Goal: Find specific page/section: Find specific page/section

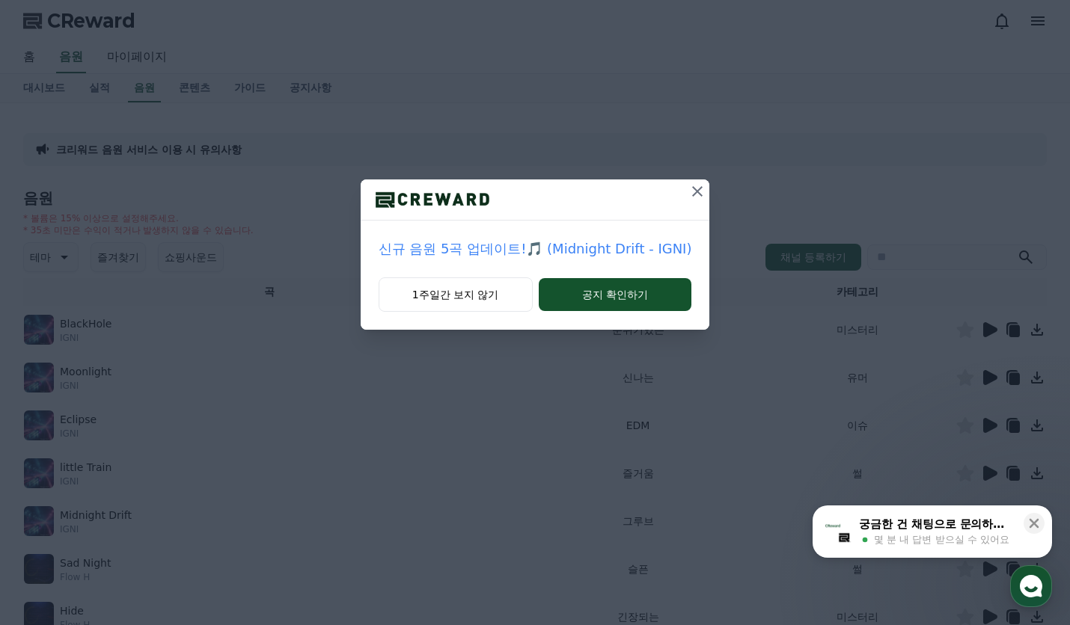
click at [699, 191] on icon at bounding box center [697, 192] width 18 height 18
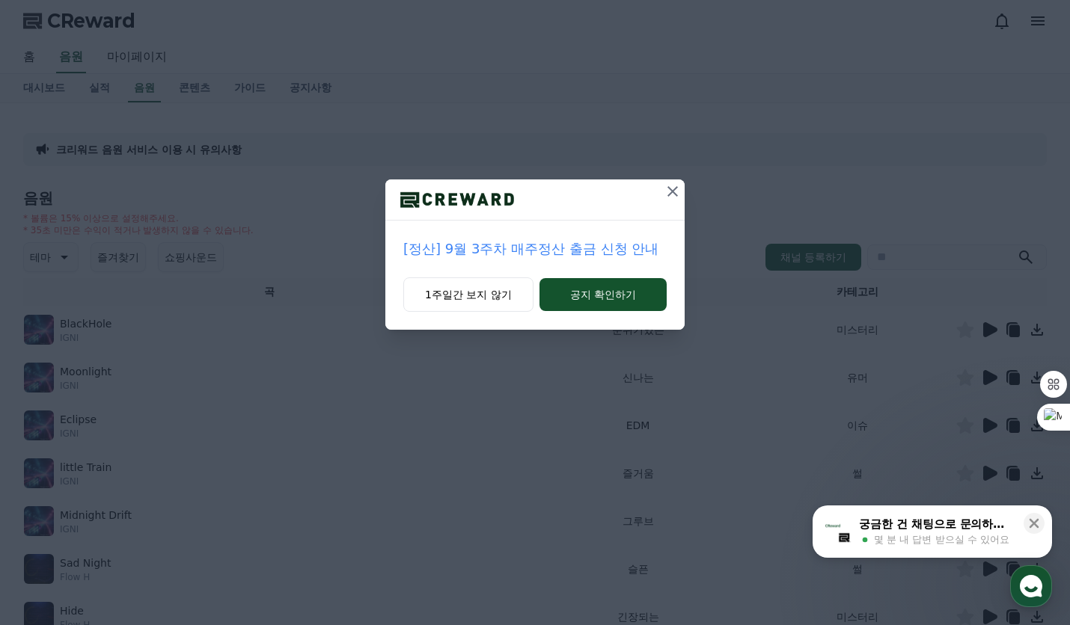
click at [668, 188] on icon at bounding box center [672, 191] width 10 height 10
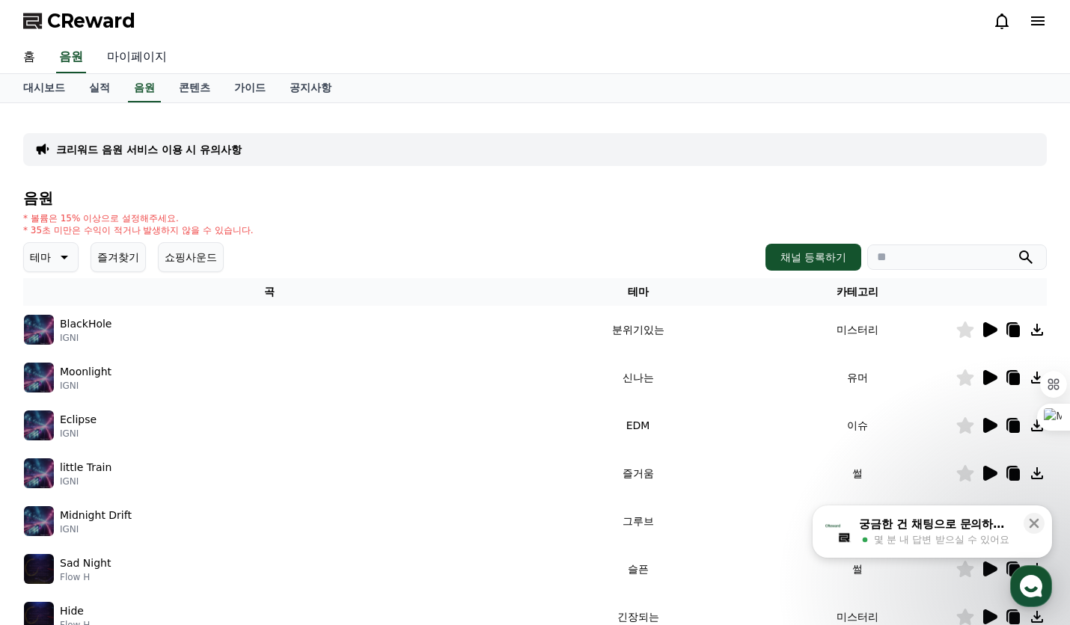
click at [125, 54] on link "마이페이지" at bounding box center [137, 57] width 84 height 31
select select "**********"
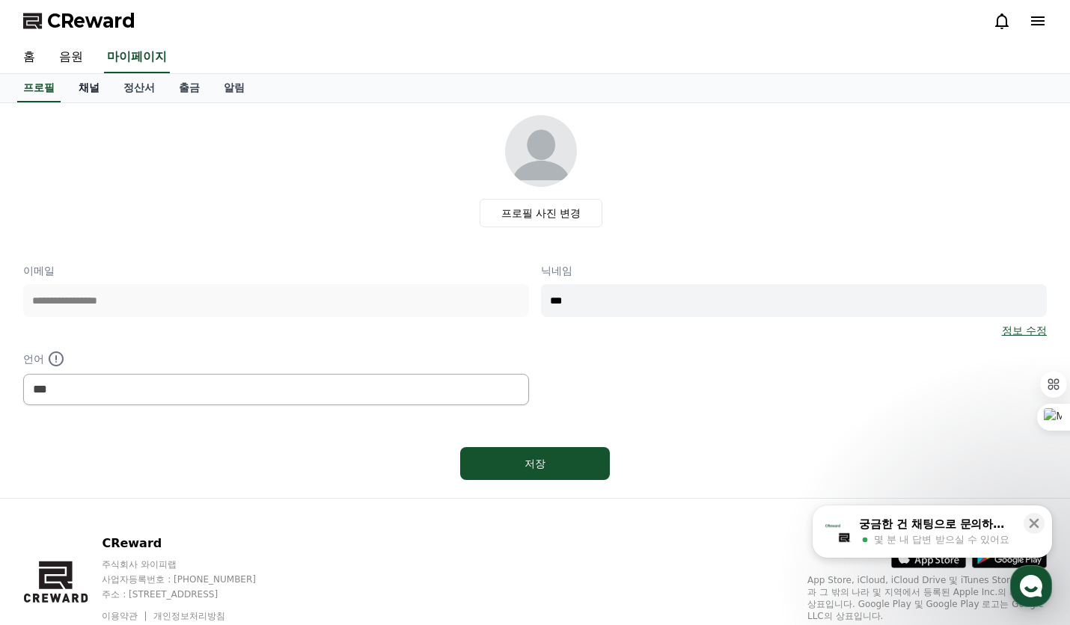
click at [89, 85] on link "채널" at bounding box center [89, 88] width 45 height 28
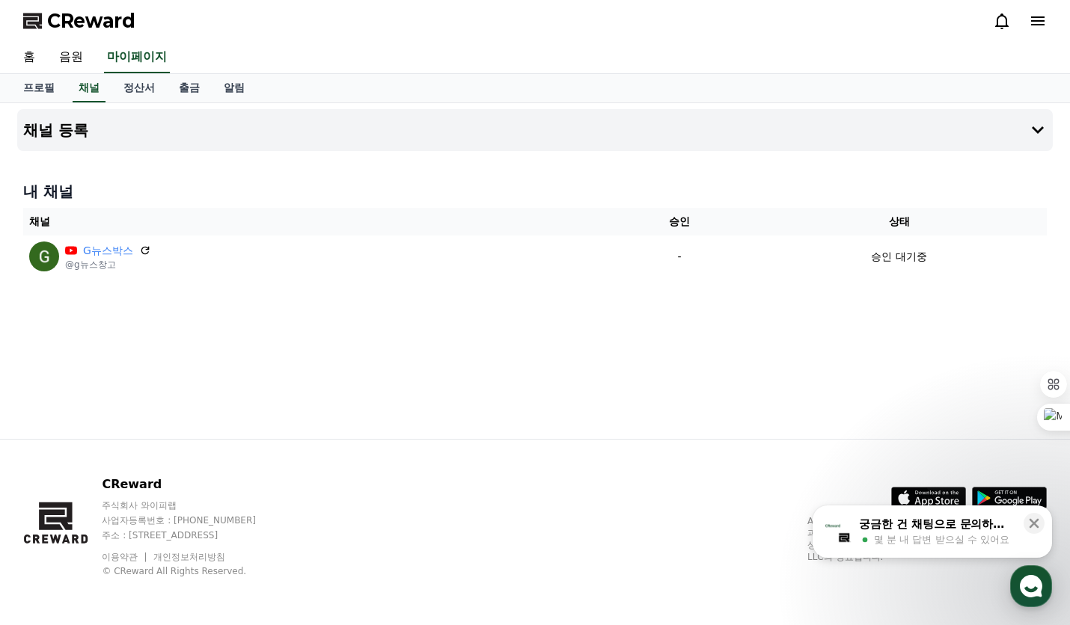
click at [70, 17] on span "CReward" at bounding box center [91, 21] width 88 height 24
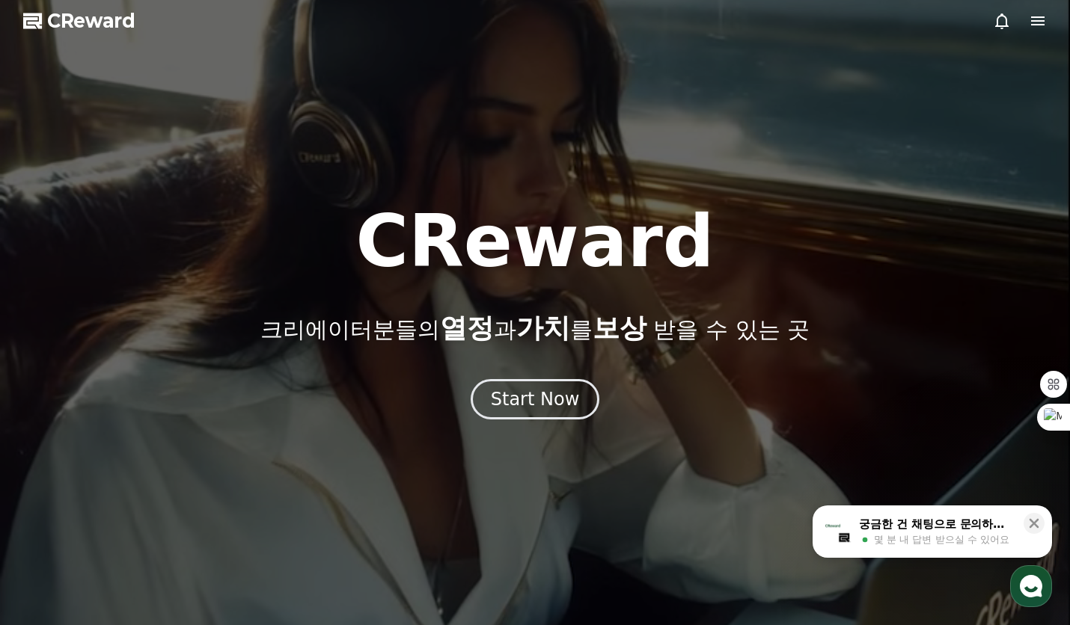
click at [1036, 17] on icon at bounding box center [1037, 20] width 13 height 9
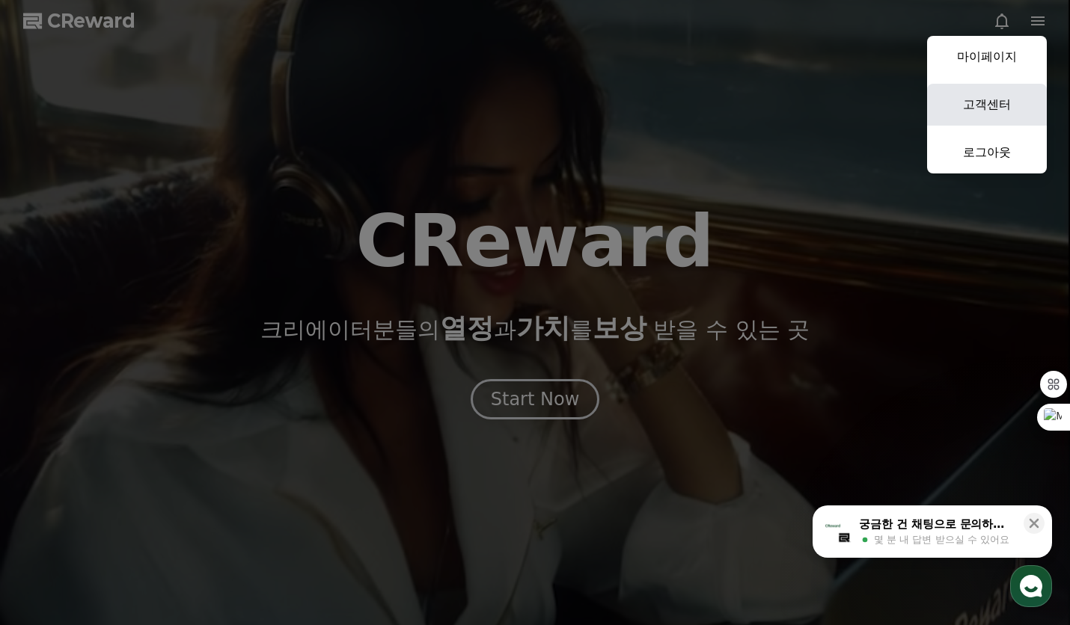
click at [997, 100] on link "고객센터" at bounding box center [987, 105] width 120 height 42
